Goal: Information Seeking & Learning: Learn about a topic

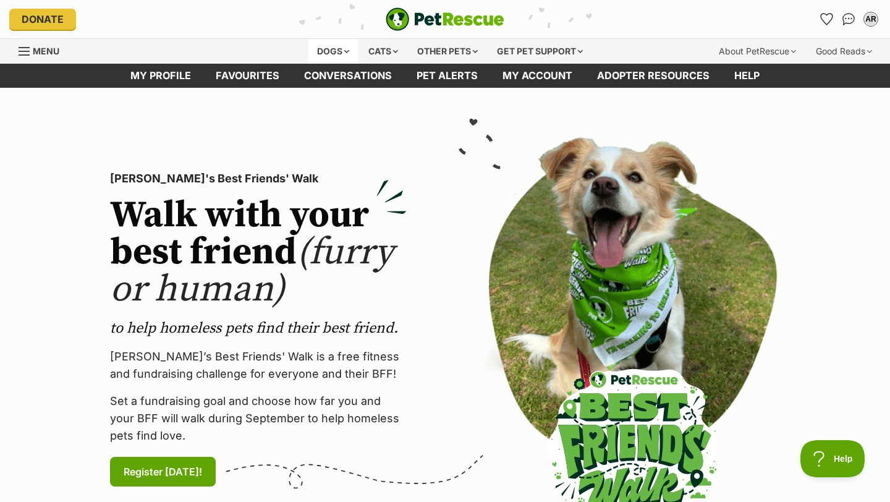
click at [327, 45] on div "Dogs" at bounding box center [333, 51] width 49 height 25
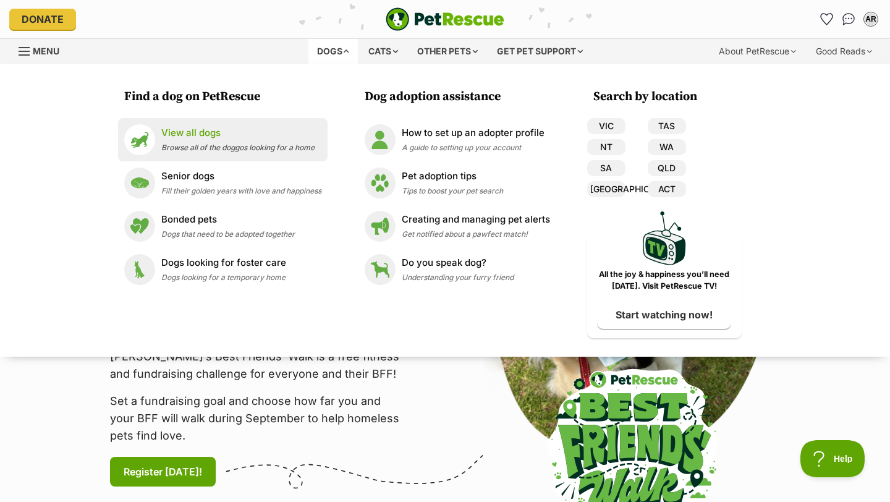
click at [182, 128] on p "View all dogs" at bounding box center [237, 133] width 153 height 14
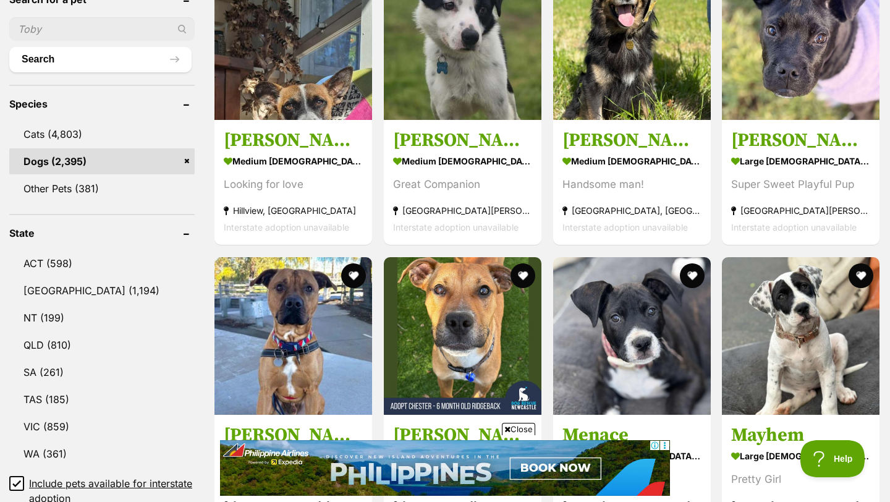
scroll to position [469, 0]
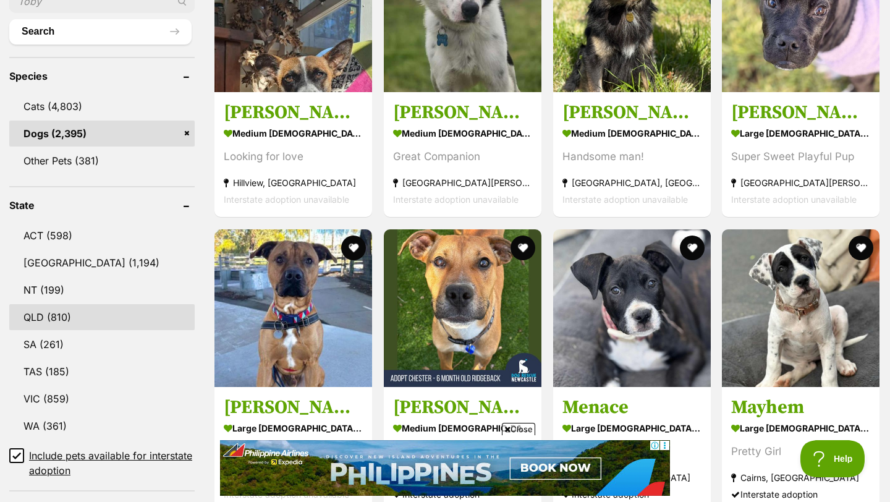
click at [63, 321] on link "QLD (810)" at bounding box center [101, 317] width 185 height 26
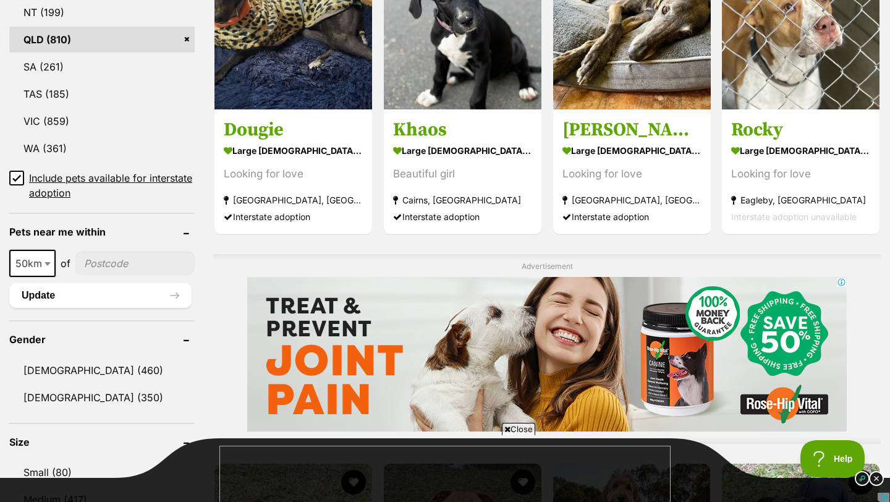
click at [45, 262] on b at bounding box center [48, 264] width 6 height 4
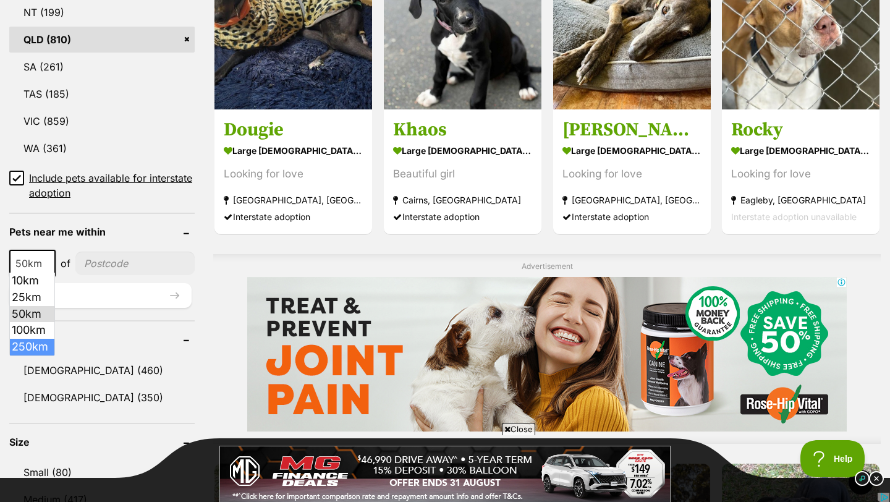
select select "250"
click at [134, 250] on div "10km 25km 50km 100km 250km 250km of" at bounding box center [101, 263] width 185 height 27
click at [130, 255] on input"] "postcode" at bounding box center [138, 263] width 113 height 23
type input"] "4170"
click at [124, 292] on button "Update" at bounding box center [100, 295] width 182 height 25
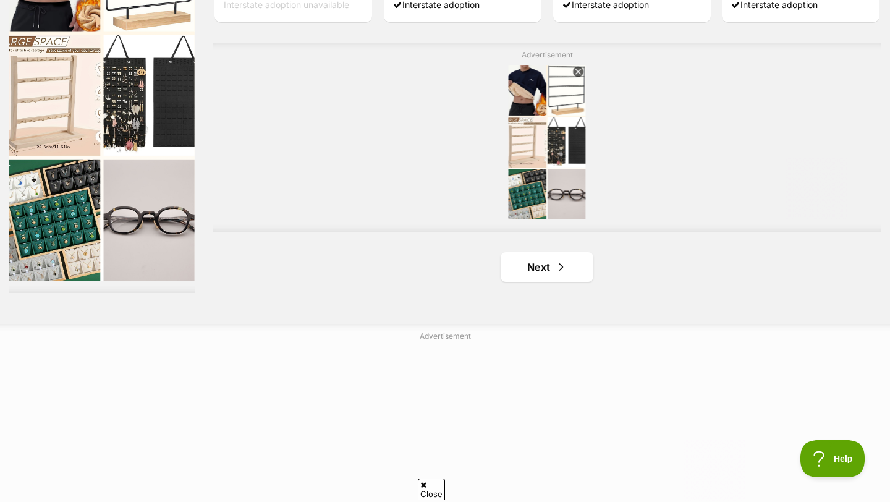
scroll to position [2182, 0]
click at [555, 275] on span "Next page" at bounding box center [561, 267] width 12 height 15
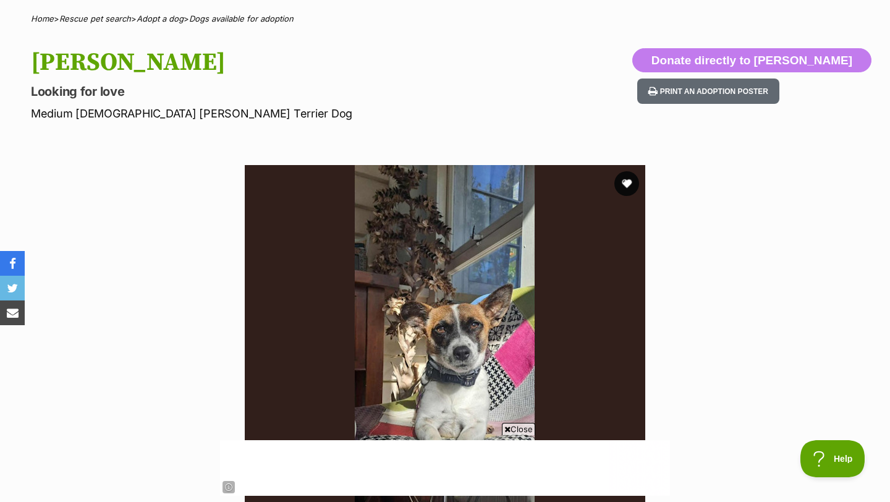
scroll to position [48, 0]
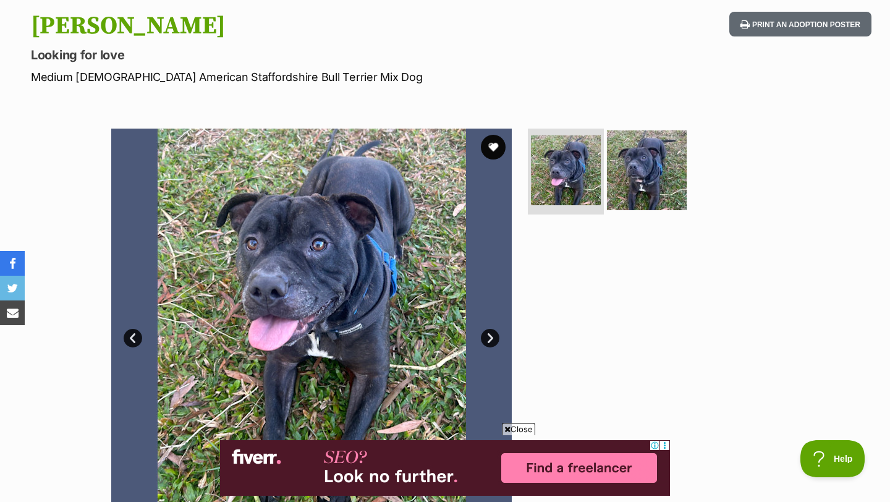
click at [642, 175] on img at bounding box center [647, 170] width 80 height 80
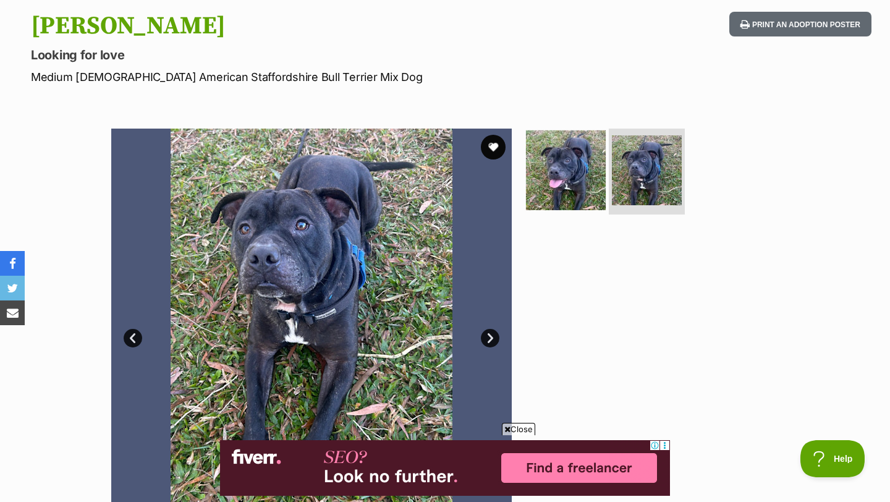
click at [586, 148] on img at bounding box center [566, 170] width 80 height 80
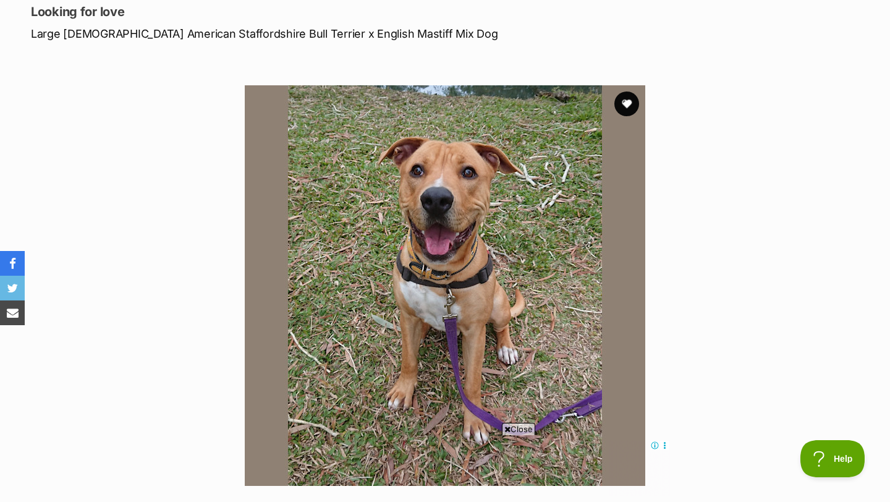
scroll to position [169, 0]
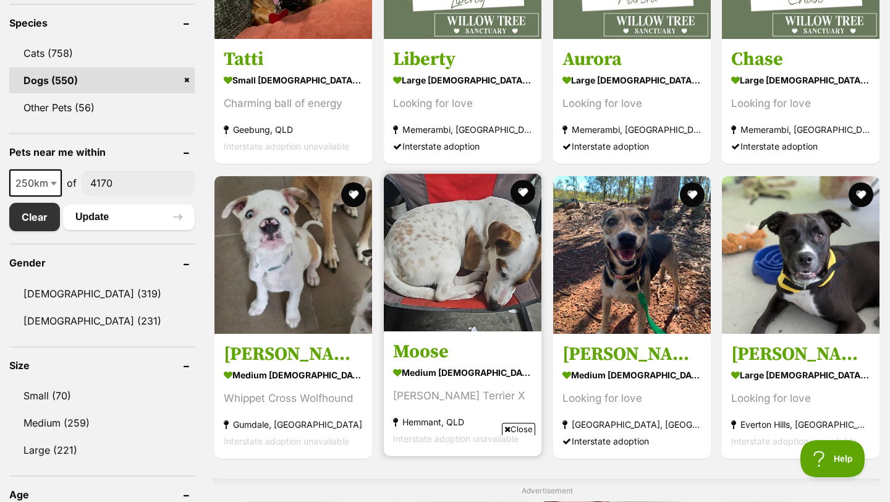
scroll to position [539, 0]
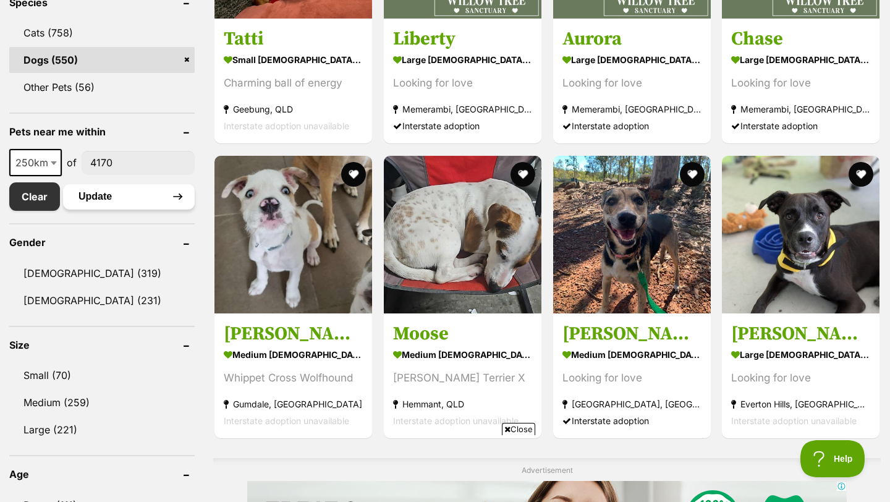
click at [150, 195] on button "Update" at bounding box center [129, 196] width 132 height 25
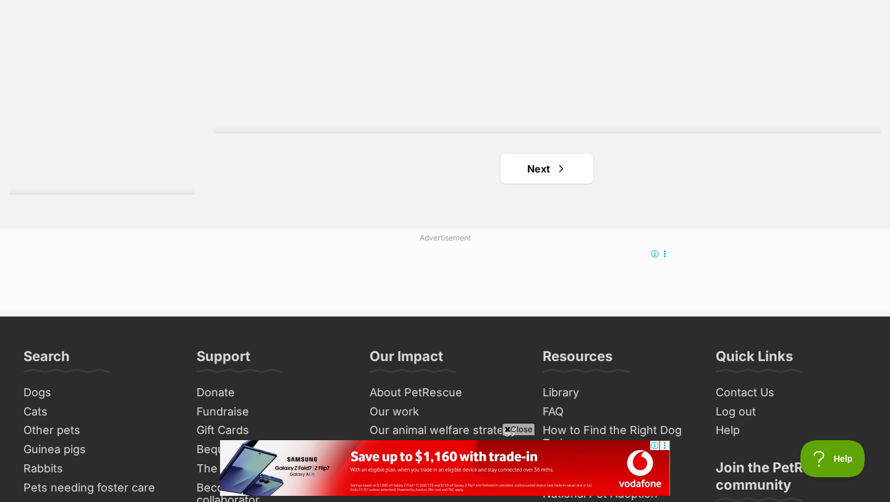
scroll to position [2166, 0]
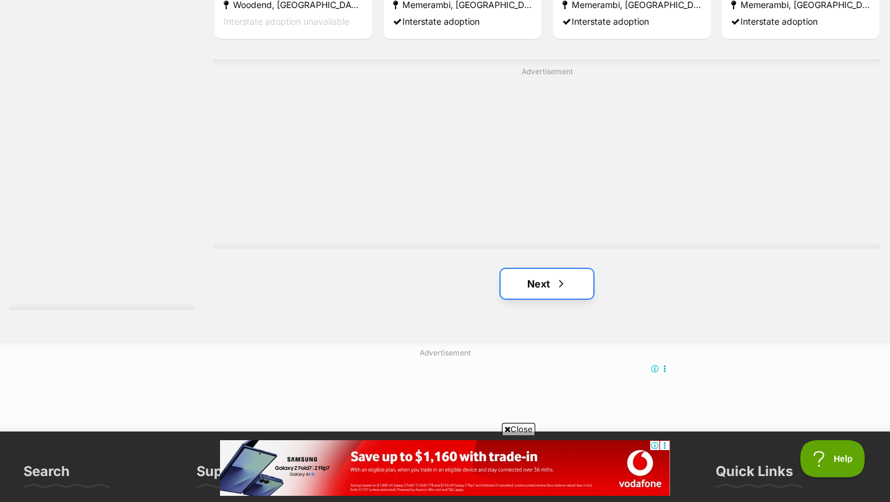
click at [548, 286] on link "Next" at bounding box center [547, 284] width 93 height 30
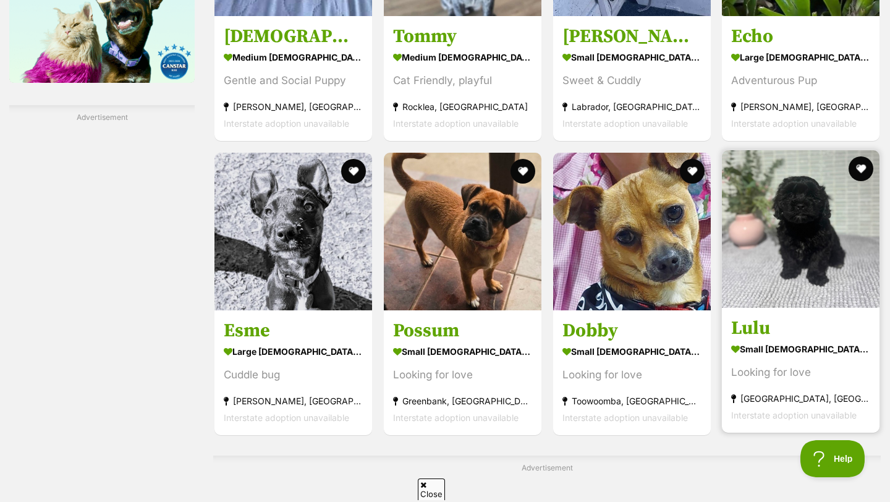
drag, startPoint x: 800, startPoint y: 228, endPoint x: 828, endPoint y: 268, distance: 48.4
click at [828, 268] on img at bounding box center [801, 229] width 158 height 158
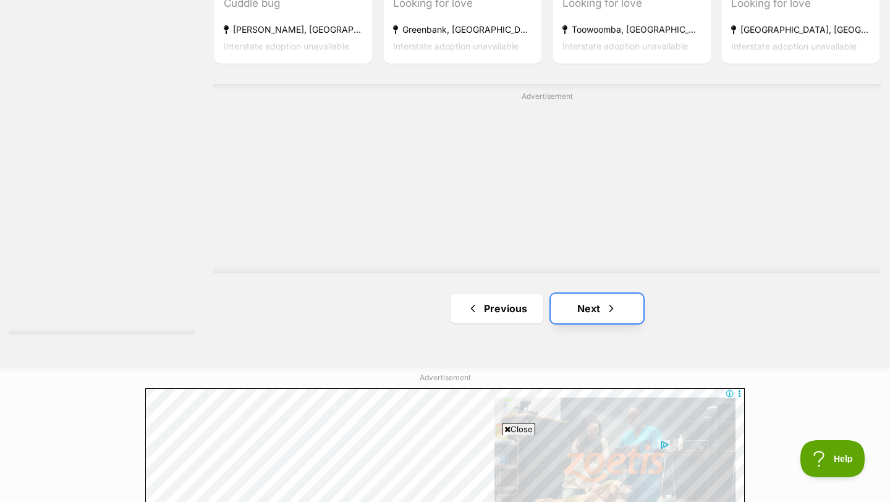
click at [597, 310] on link "Next" at bounding box center [597, 309] width 93 height 30
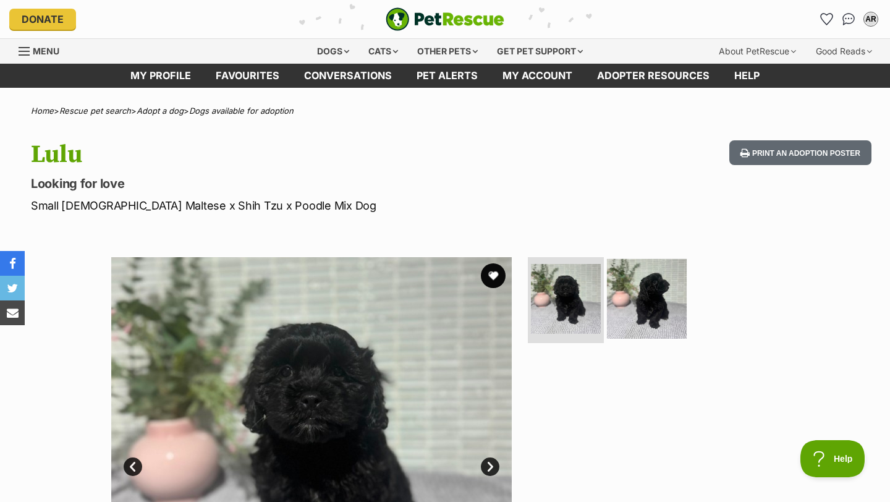
click at [632, 314] on img at bounding box center [647, 298] width 80 height 80
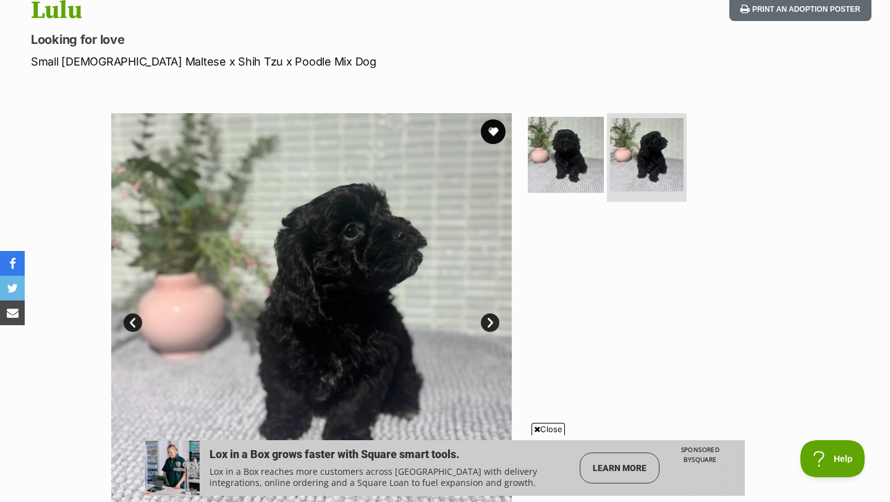
scroll to position [147, 0]
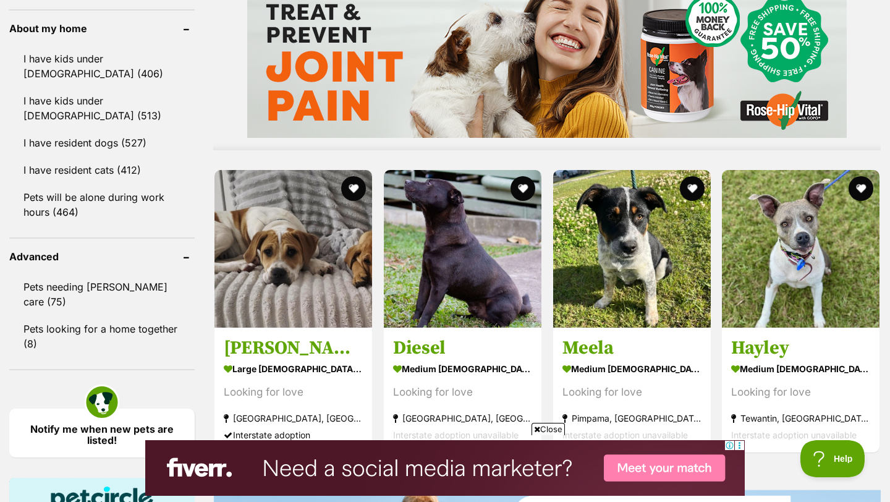
scroll to position [1139, 0]
